Goal: Information Seeking & Learning: Learn about a topic

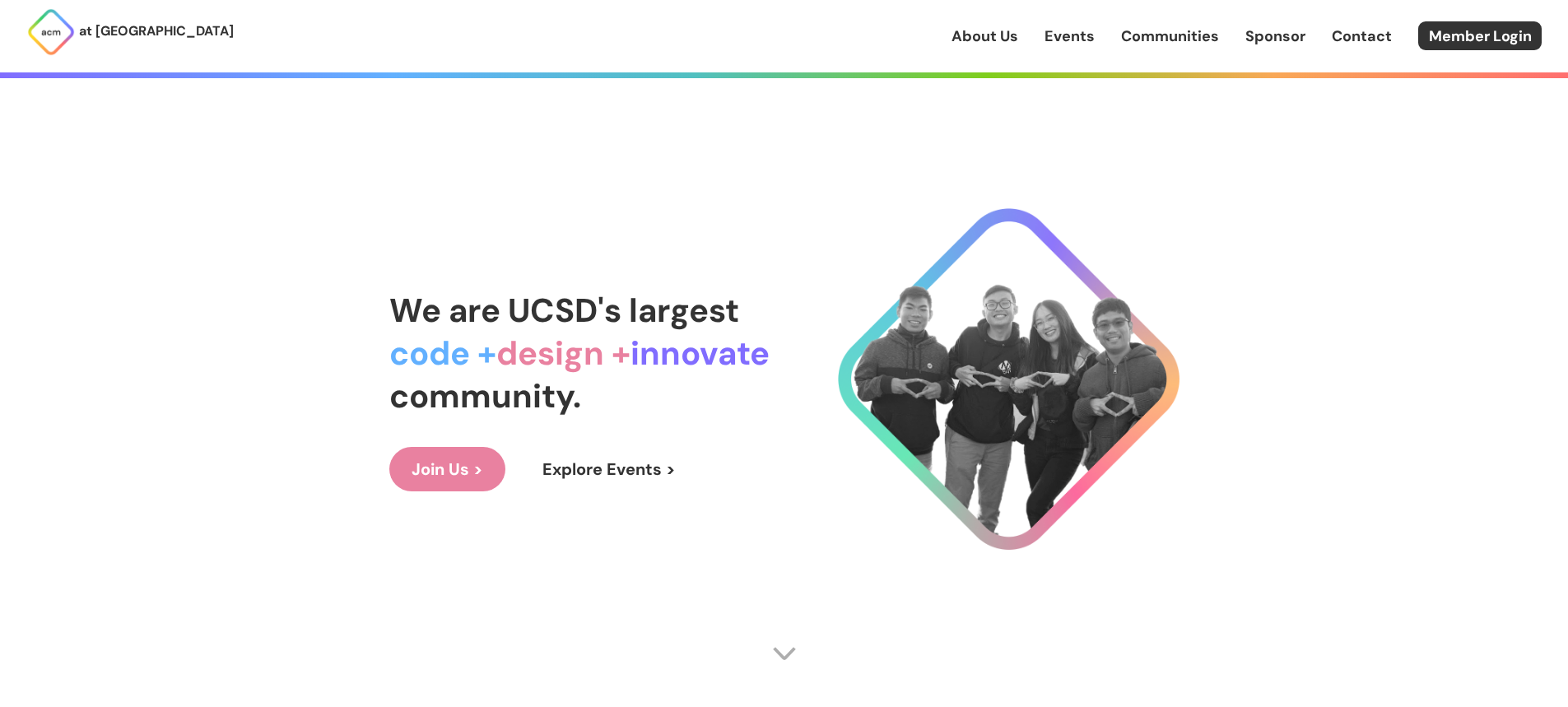
click at [952, 44] on div "at [GEOGRAPHIC_DATA] About Us Events Communities Sponsor Contact Member Login" at bounding box center [784, 36] width 1568 height 73
click at [973, 37] on link "About Us" at bounding box center [984, 36] width 67 height 22
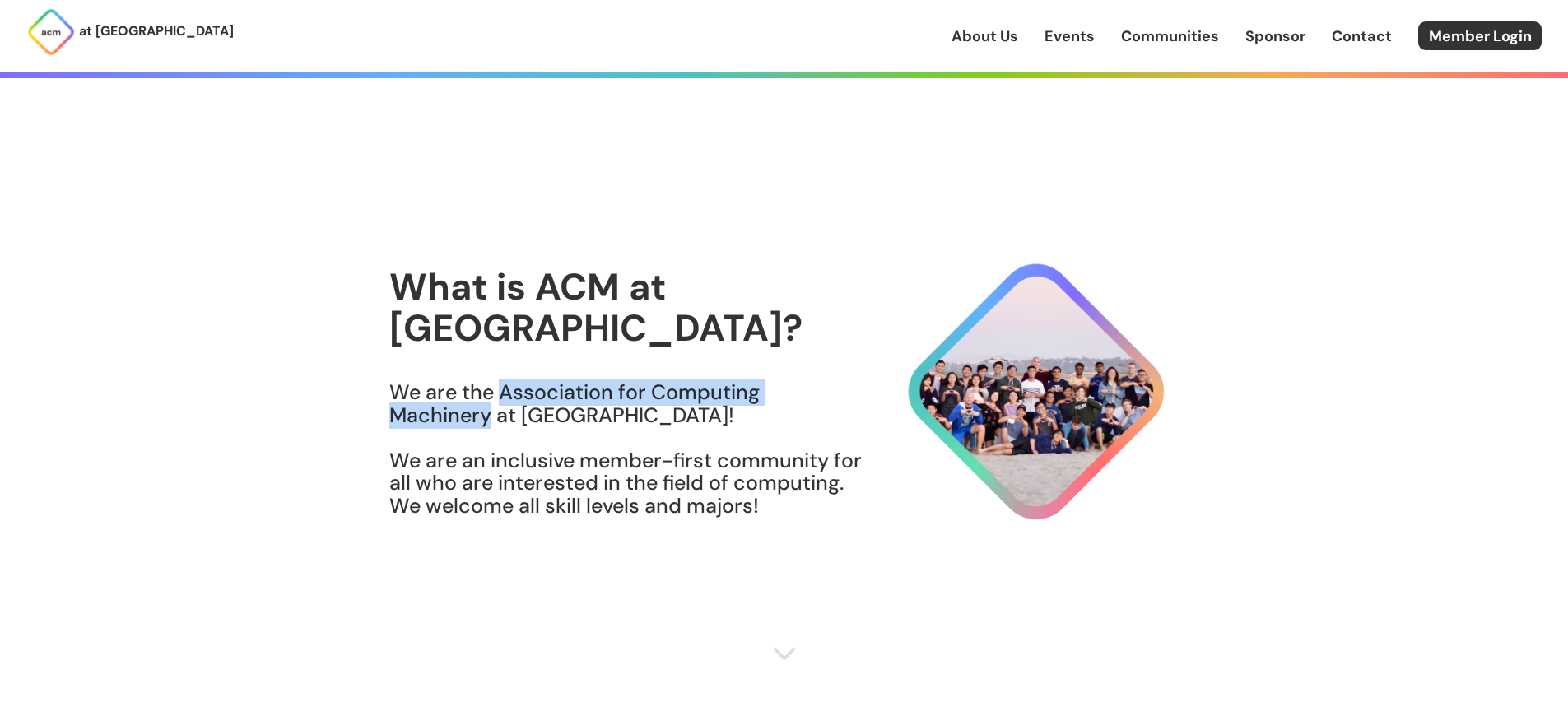
drag, startPoint x: 502, startPoint y: 370, endPoint x: 490, endPoint y: 394, distance: 26.8
click at [490, 394] on h3 "We are the Association for Computing Machinery at [GEOGRAPHIC_DATA]! We are an …" at bounding box center [626, 449] width 474 height 136
click at [502, 381] on h3 "We are the Association for Computing Machinery at [GEOGRAPHIC_DATA]! We are an …" at bounding box center [626, 449] width 474 height 136
drag, startPoint x: 502, startPoint y: 370, endPoint x: 490, endPoint y: 402, distance: 34.2
click at [490, 402] on h3 "We are the Association for Computing Machinery at [GEOGRAPHIC_DATA]! We are an …" at bounding box center [626, 449] width 474 height 136
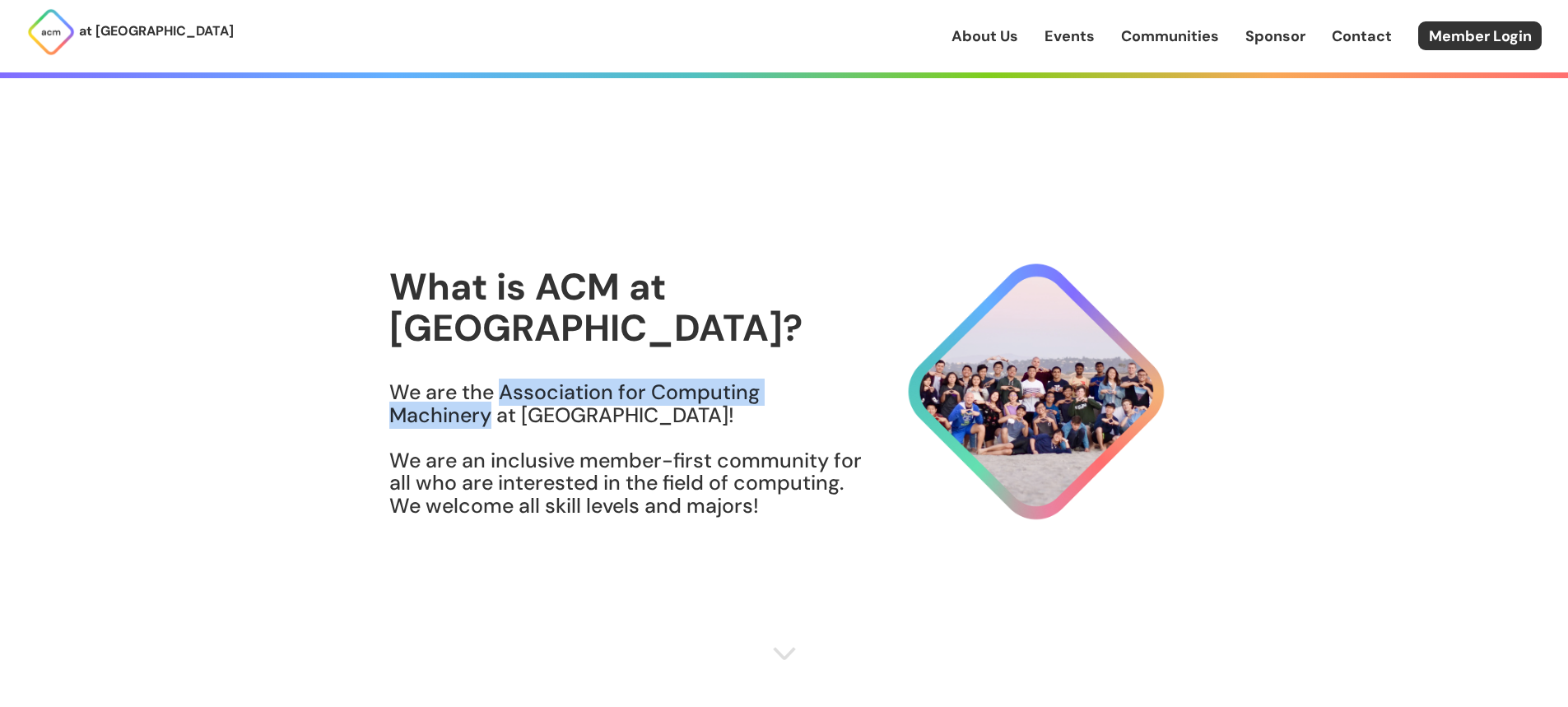
copy h3 "Association for Computing Machinery"
